Goal: Task Accomplishment & Management: Use online tool/utility

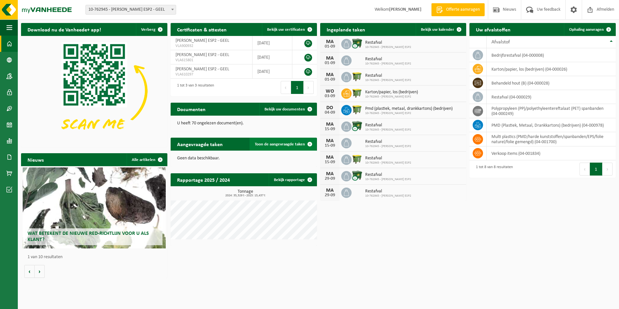
click at [304, 144] on span at bounding box center [310, 144] width 13 height 13
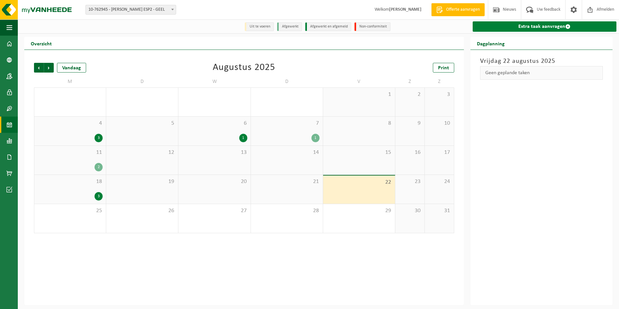
click at [552, 26] on link "Extra taak aanvragen" at bounding box center [545, 26] width 144 height 10
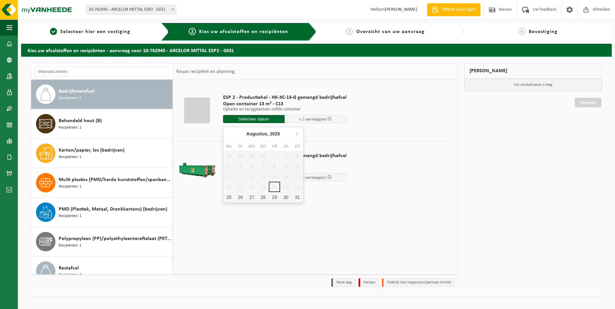
click at [266, 118] on input "text" at bounding box center [254, 119] width 62 height 8
click at [227, 197] on div "25" at bounding box center [228, 197] width 11 height 10
type input "Van 2025-08-25"
type input "2025-08-25"
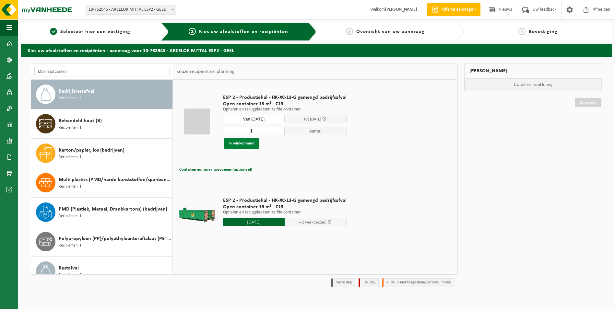
click at [245, 143] on button "In winkelmand" at bounding box center [242, 143] width 36 height 10
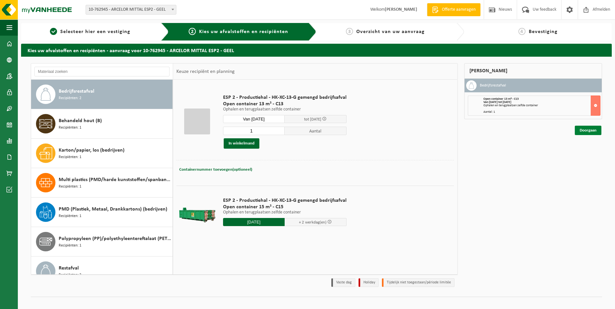
click at [588, 131] on link "Doorgaan" at bounding box center [587, 130] width 27 height 9
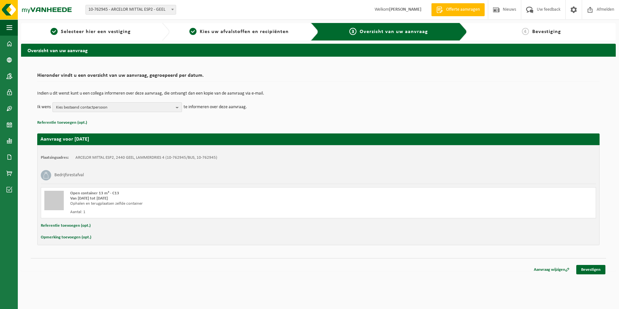
click at [177, 108] on b "button" at bounding box center [179, 107] width 6 height 9
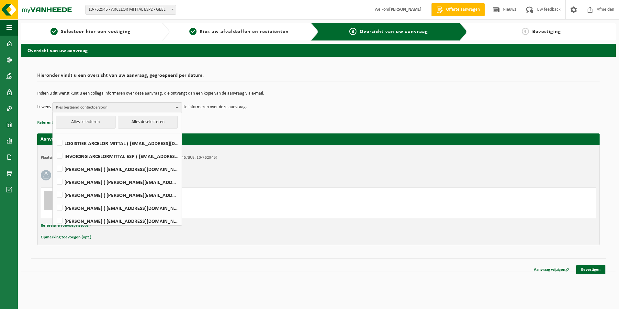
click at [308, 108] on td "Ik wens Kies bestaand contactpersoon Alles selecteren Alles deselecteren LOGIST…" at bounding box center [318, 107] width 563 height 10
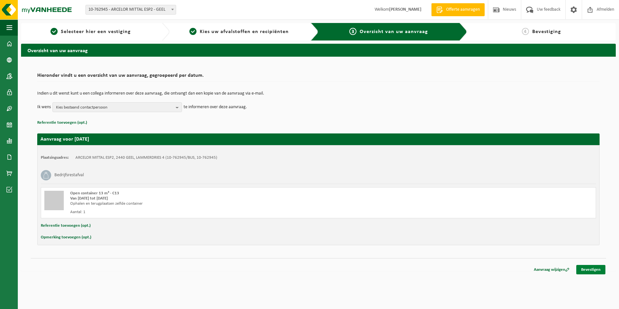
click at [594, 268] on link "Bevestigen" at bounding box center [591, 269] width 29 height 9
